Goal: Find specific page/section: Find specific page/section

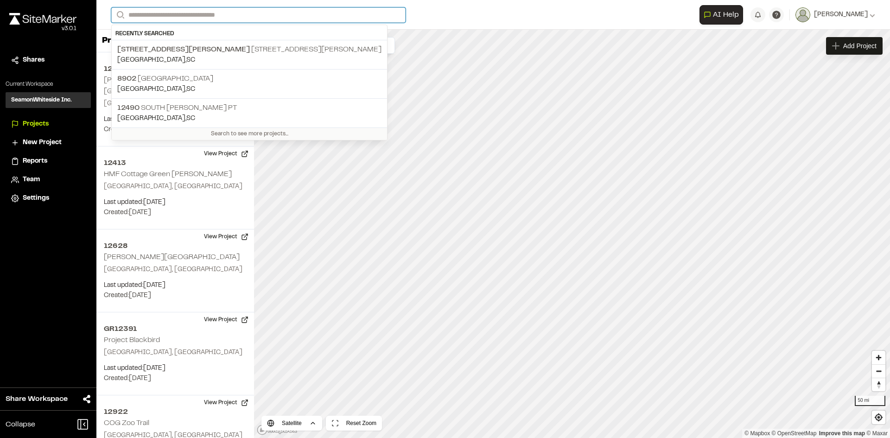
click at [142, 13] on input "Search" at bounding box center [258, 14] width 294 height 15
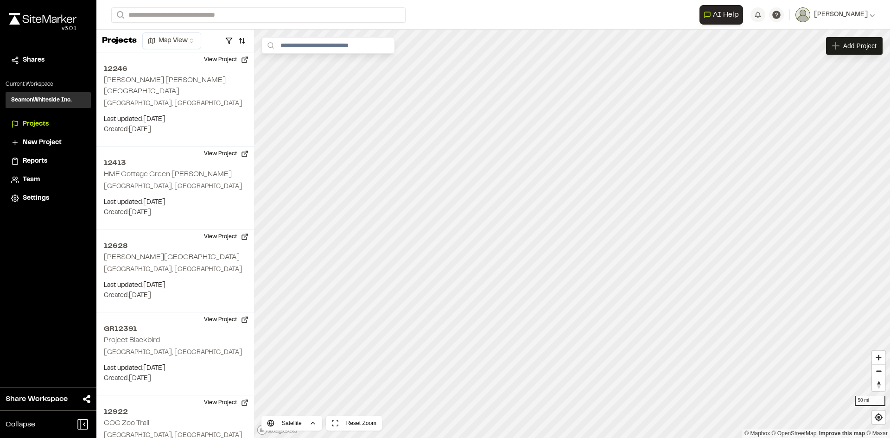
click at [175, 48] on span "[STREET_ADDRESS][PERSON_NAME]" at bounding box center [183, 49] width 133 height 6
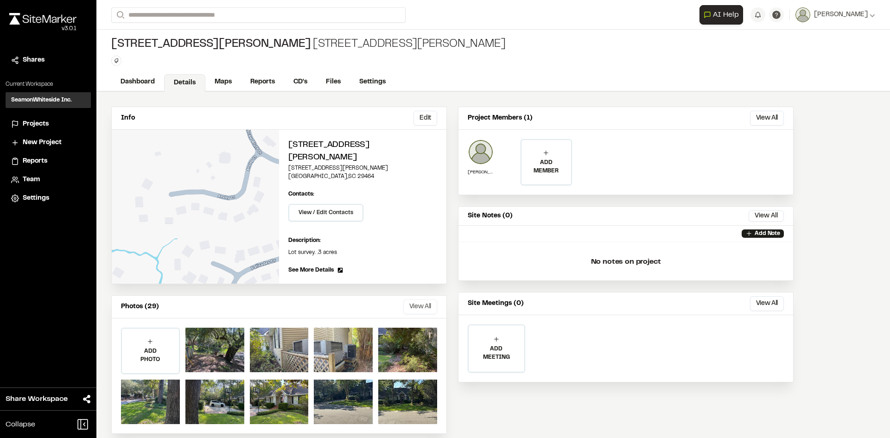
click at [418, 299] on button "View All" at bounding box center [420, 306] width 34 height 15
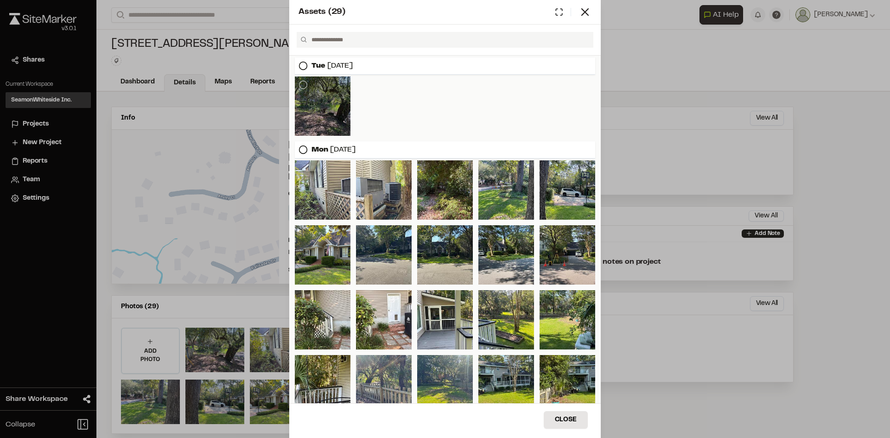
click at [323, 103] on div at bounding box center [323, 105] width 56 height 59
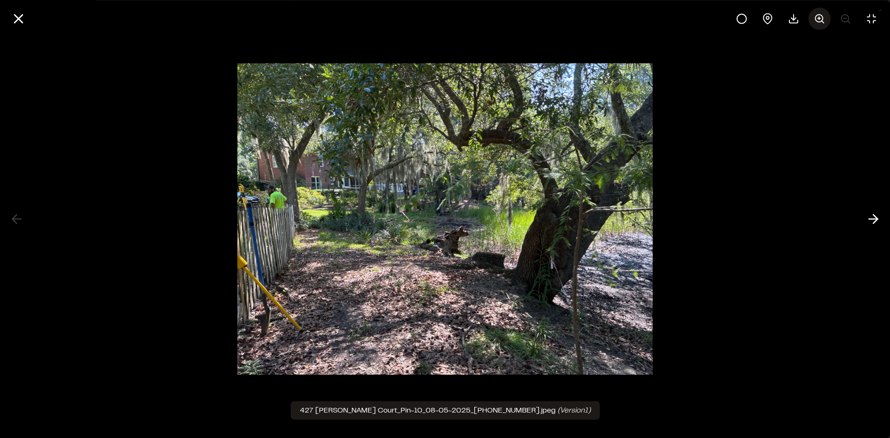
click at [820, 16] on icon at bounding box center [819, 18] width 11 height 11
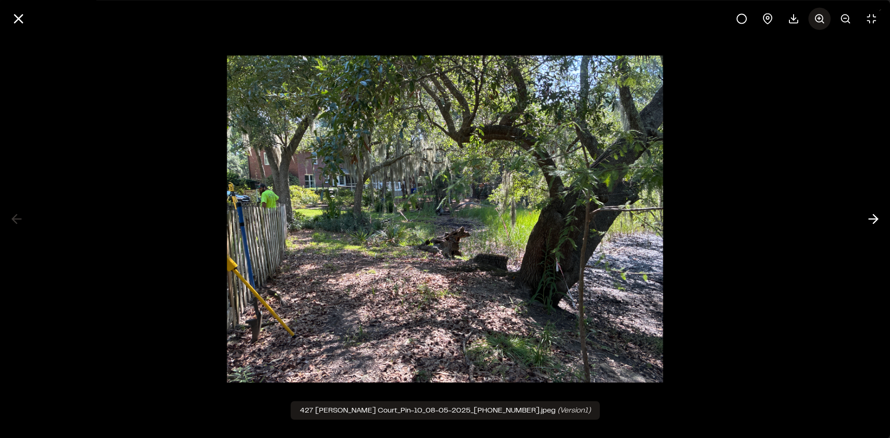
click at [820, 16] on icon at bounding box center [819, 18] width 11 height 11
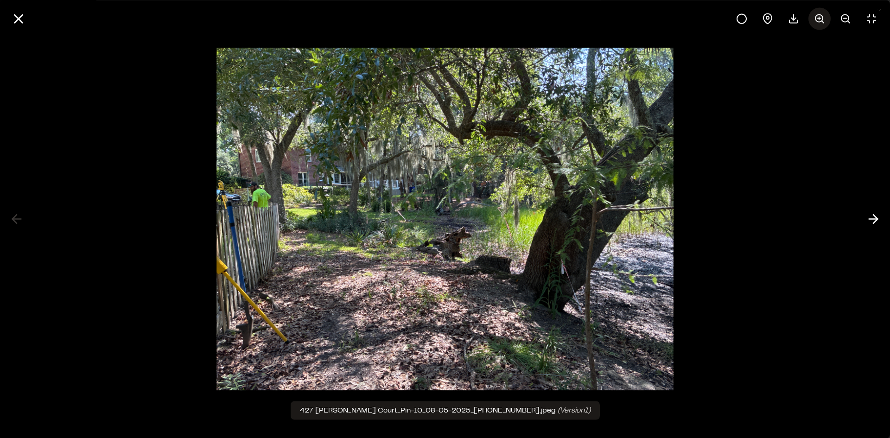
click at [820, 16] on icon at bounding box center [819, 18] width 11 height 11
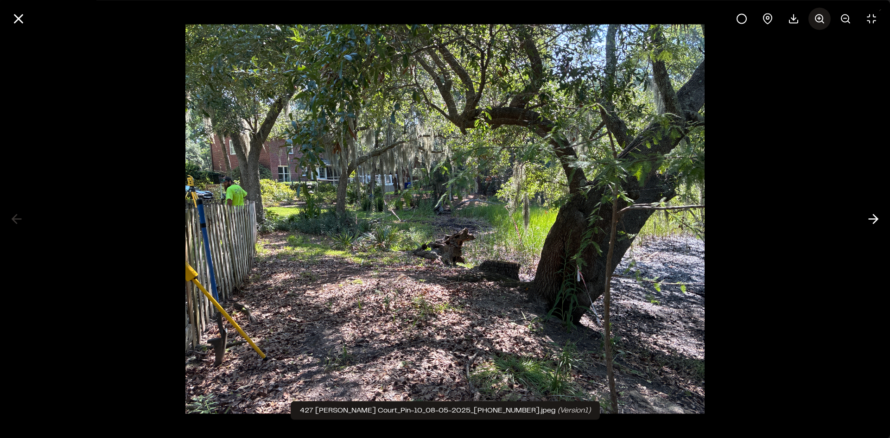
click at [820, 16] on icon at bounding box center [819, 18] width 11 height 11
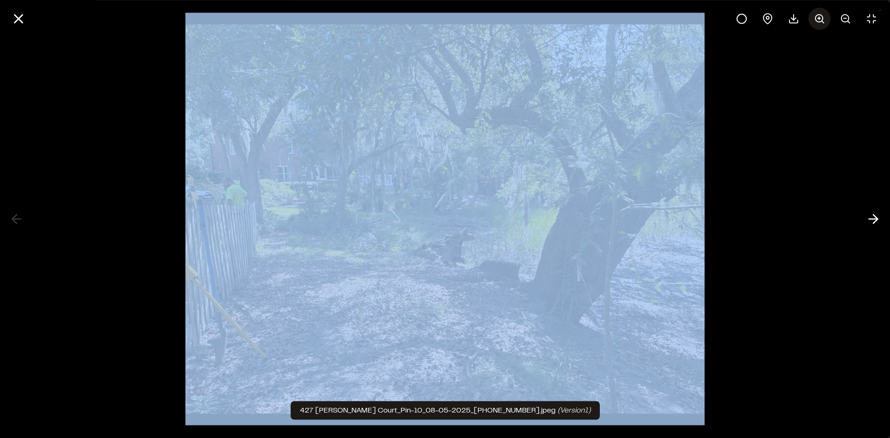
click at [820, 16] on div at bounding box center [806, 18] width 152 height 22
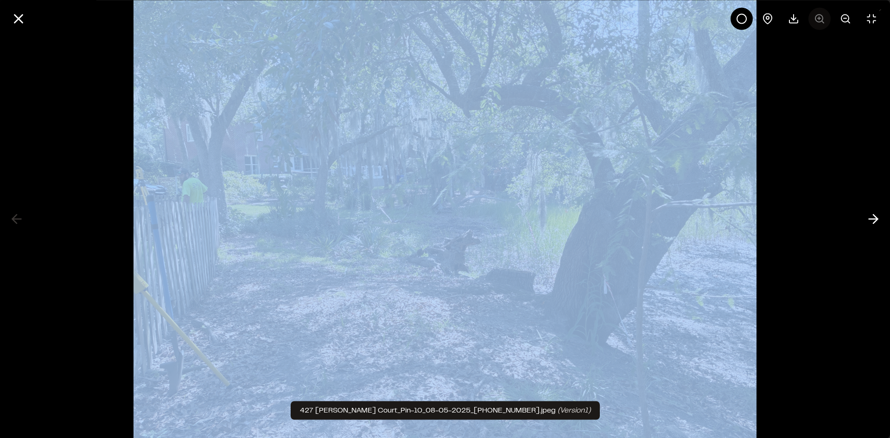
click at [820, 16] on div at bounding box center [806, 18] width 152 height 22
click at [782, 109] on div at bounding box center [445, 219] width 890 height 438
click at [674, 190] on img at bounding box center [444, 219] width 623 height 495
click at [790, 80] on div at bounding box center [445, 219] width 890 height 438
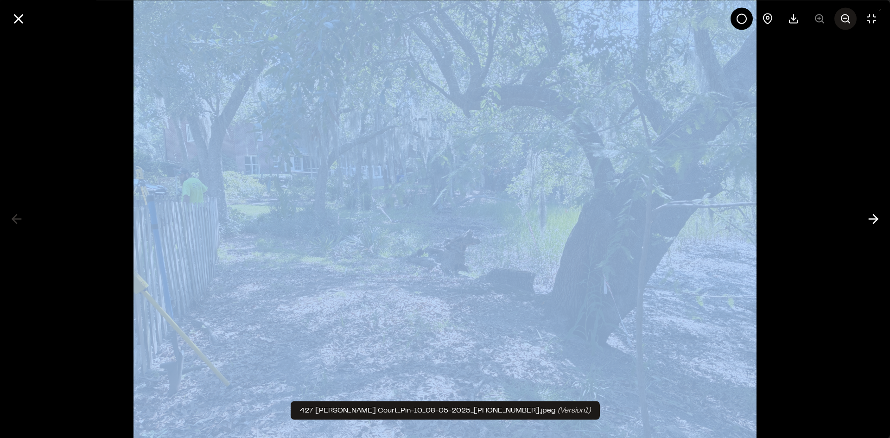
click at [846, 18] on line at bounding box center [844, 18] width 3 height 0
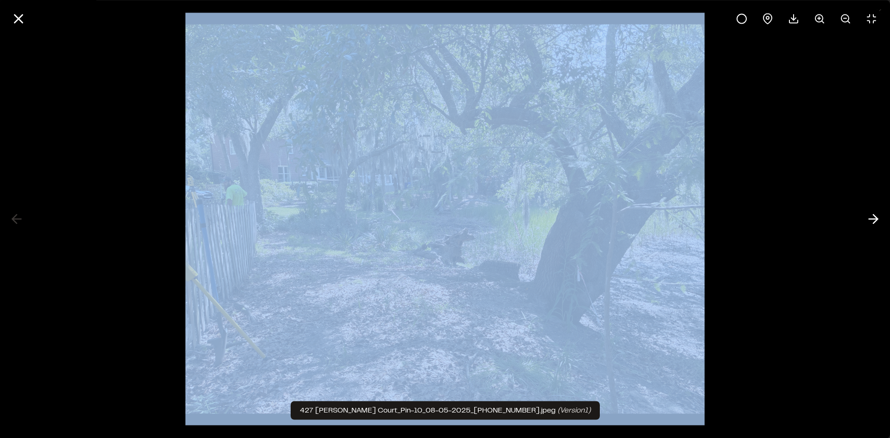
click at [798, 125] on div at bounding box center [445, 219] width 890 height 438
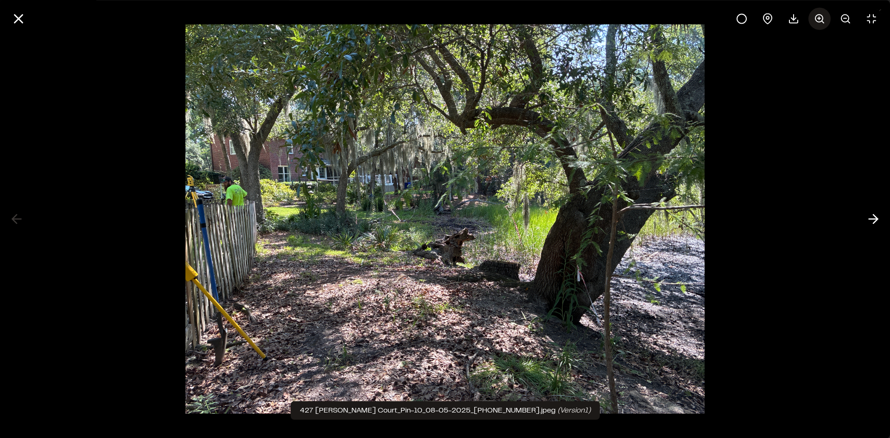
click at [820, 17] on icon at bounding box center [819, 18] width 11 height 11
